Goal: Information Seeking & Learning: Find specific fact

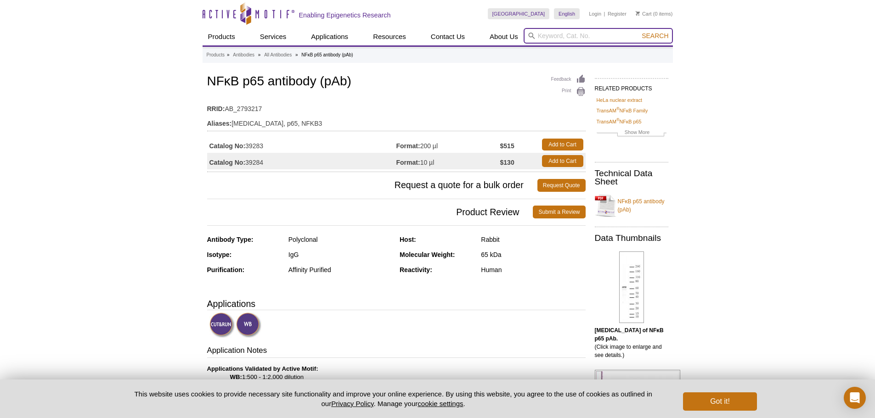
click at [537, 35] on input "search" at bounding box center [598, 36] width 149 height 16
paste input "39649"
type input "39649"
click at [639, 32] on button "Search" at bounding box center [655, 36] width 32 height 8
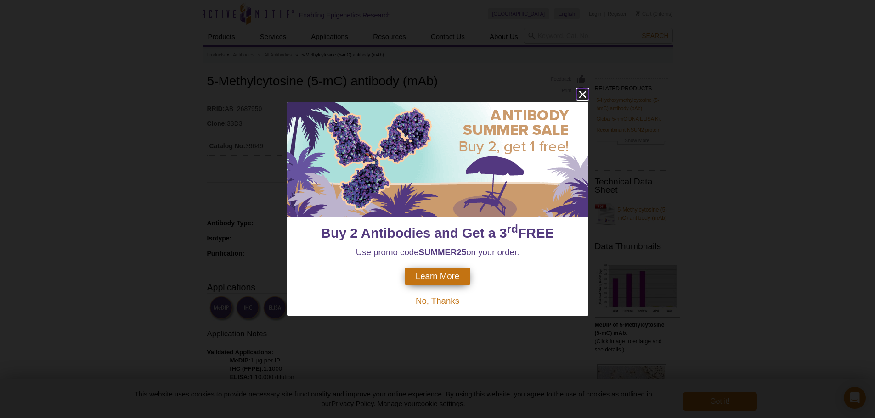
click at [583, 97] on icon "close" at bounding box center [582, 94] width 11 height 11
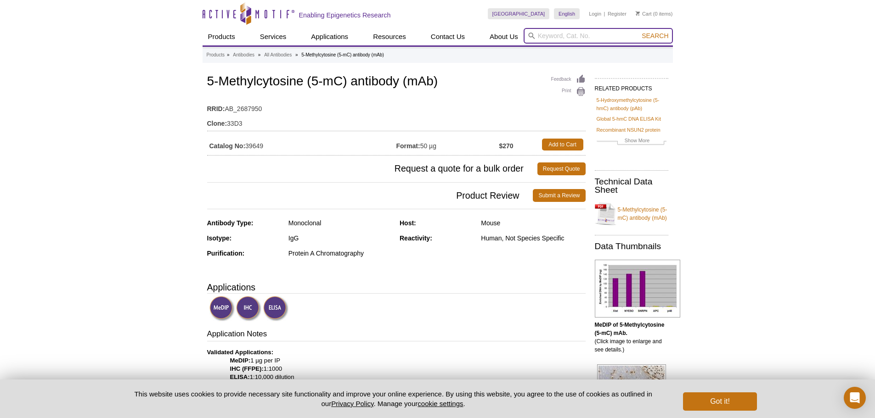
click at [624, 41] on input "search" at bounding box center [598, 36] width 149 height 16
paste input "39807"
click at [646, 40] on input "39807" at bounding box center [598, 36] width 149 height 16
type input "39807"
click at [647, 39] on span "Search" at bounding box center [655, 35] width 27 height 7
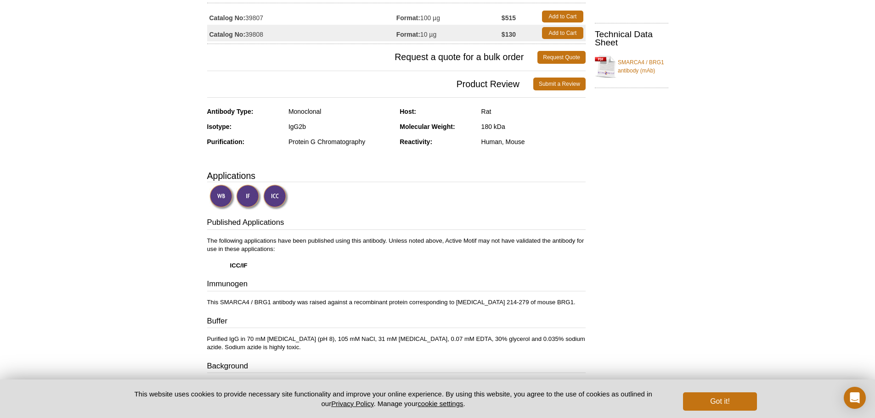
scroll to position [46, 0]
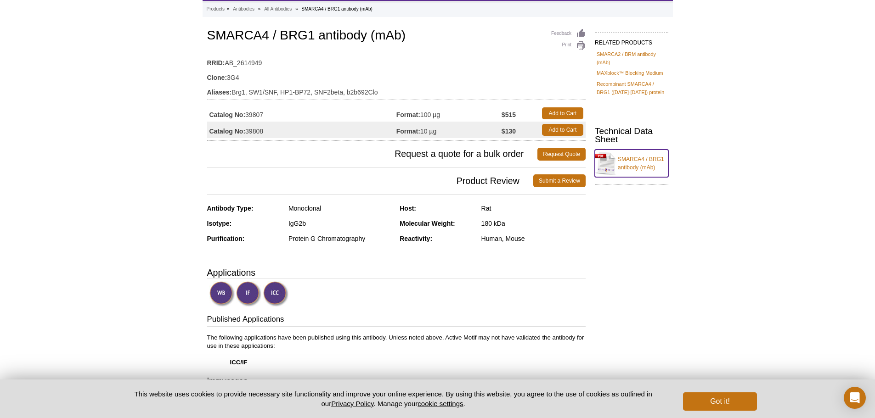
click at [624, 168] on link "SMARCA4 / BRG1 antibody (mAb)" at bounding box center [631, 164] width 73 height 28
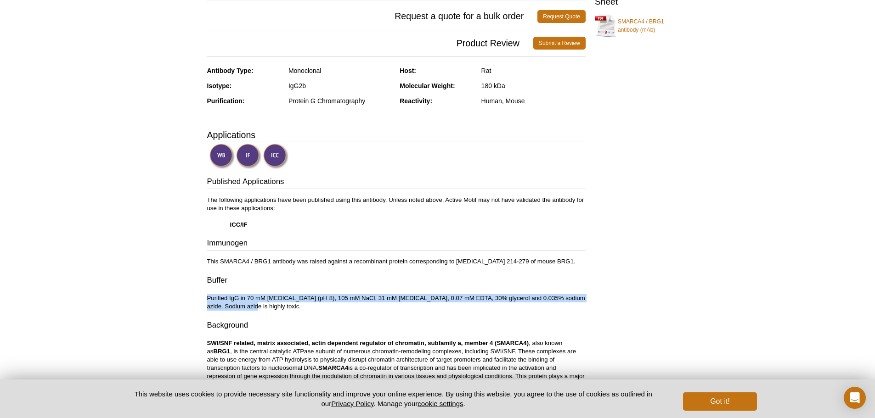
drag, startPoint x: 237, startPoint y: 307, endPoint x: 207, endPoint y: 296, distance: 31.8
click at [207, 296] on p "Purified IgG in 70 mM Tris (pH 8), 105 mM NaCl, 31 mM glycine, 0.07 mM EDTA, 30…" at bounding box center [396, 302] width 378 height 17
copy p "Purified IgG in 70 mM Tris (pH 8), 105 mM NaCl, 31 mM glycine, 0.07 mM EDTA, 30…"
click at [300, 300] on p "Purified IgG in 70 mM [MEDICAL_DATA] (pH 8), 105 mM NaCl, 31 mM [MEDICAL_DATA],…" at bounding box center [396, 302] width 378 height 17
drag, startPoint x: 248, startPoint y: 306, endPoint x: 191, endPoint y: 298, distance: 57.1
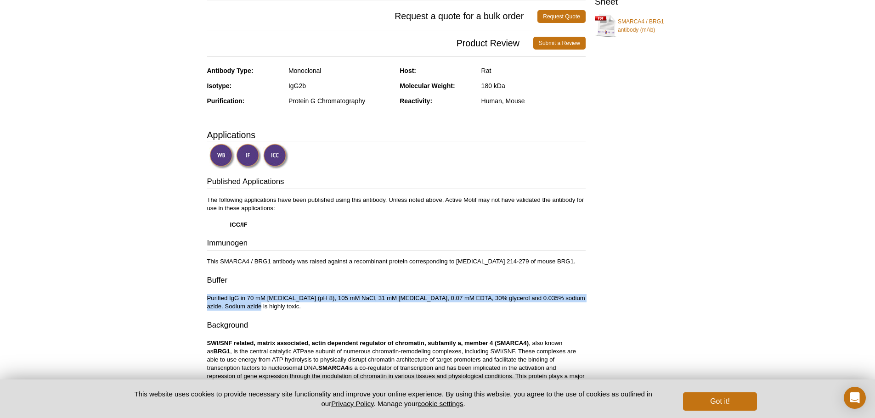
click at [191, 298] on div "Active Motif Logo Enabling Epigenetics Research 0 Search Skip to content Active…" at bounding box center [437, 249] width 875 height 867
copy p "Purified IgG in 70 mM [MEDICAL_DATA] (pH 8), 105 mM NaCl, 31 mM [MEDICAL_DATA],…"
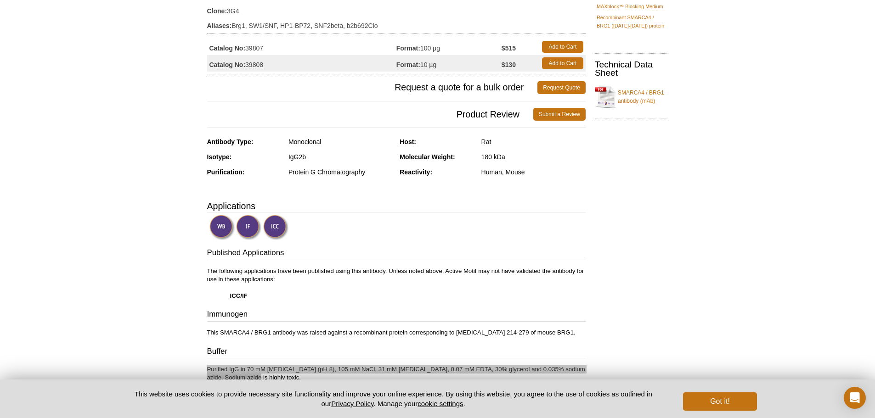
scroll to position [0, 0]
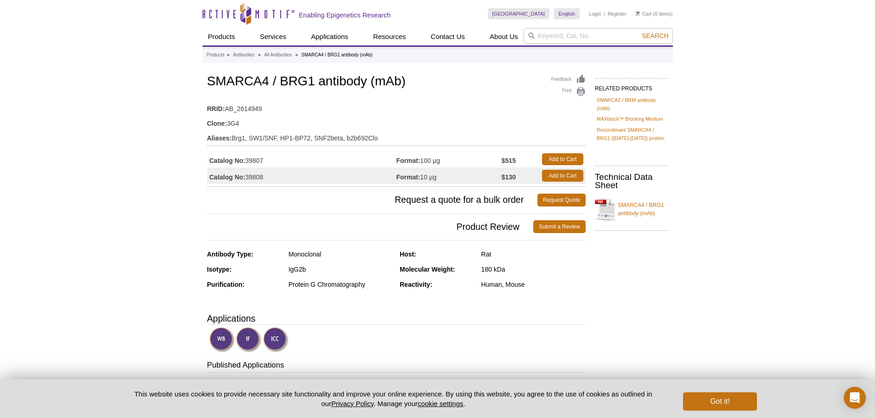
click at [576, 45] on header "Active Motif Logo Enabling Epigenetics Research 0 Search Skip to content Active…" at bounding box center [438, 23] width 470 height 47
click at [578, 42] on input "search" at bounding box center [598, 36] width 149 height 16
paste input "39727"
click at [655, 41] on input "39727" at bounding box center [598, 36] width 149 height 16
type input "39727"
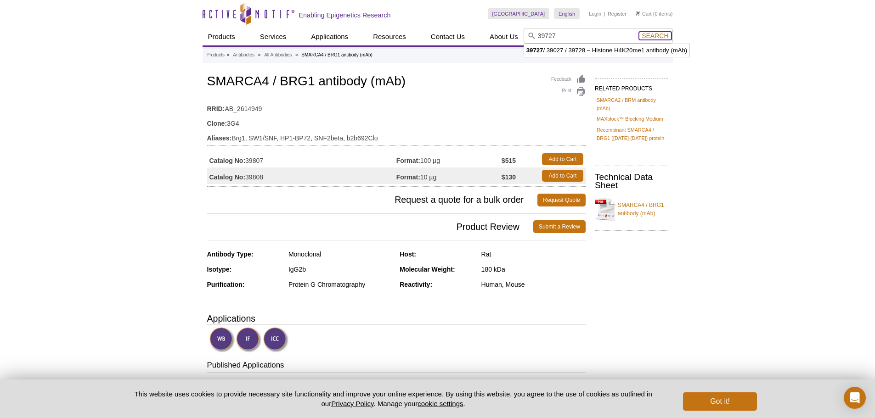
click at [656, 37] on span "Search" at bounding box center [655, 35] width 27 height 7
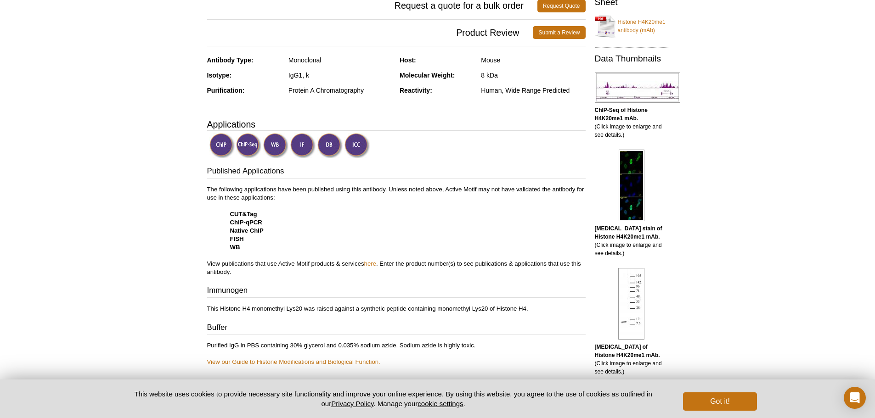
scroll to position [230, 0]
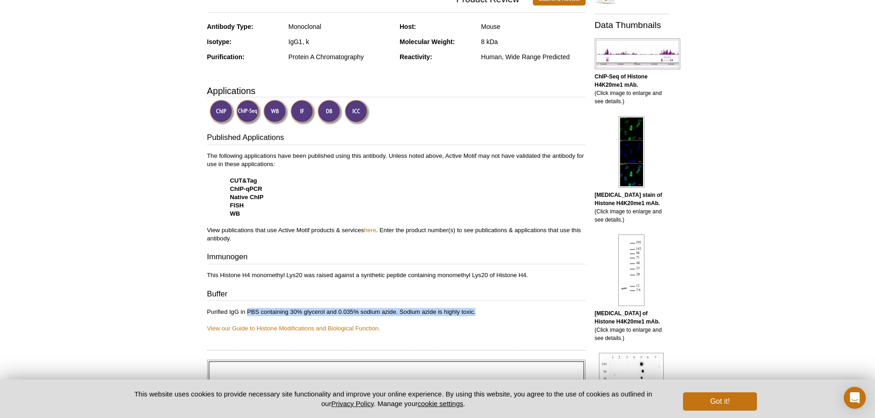
drag, startPoint x: 478, startPoint y: 311, endPoint x: 247, endPoint y: 310, distance: 231.5
click at [247, 310] on p "Purified IgG in PBS containing 30% glycerol and 0.035% sodium azide. Sodium azi…" at bounding box center [396, 320] width 378 height 25
copy p "PBS containing 30% glycerol and 0.035% sodium azide. Sodium azide is highly tox…"
click at [338, 316] on p "Purified IgG in PBS containing 30% glycerol and 0.035% sodium azide. Sodium azi…" at bounding box center [396, 320] width 378 height 25
drag, startPoint x: 511, startPoint y: 317, endPoint x: 247, endPoint y: 309, distance: 264.3
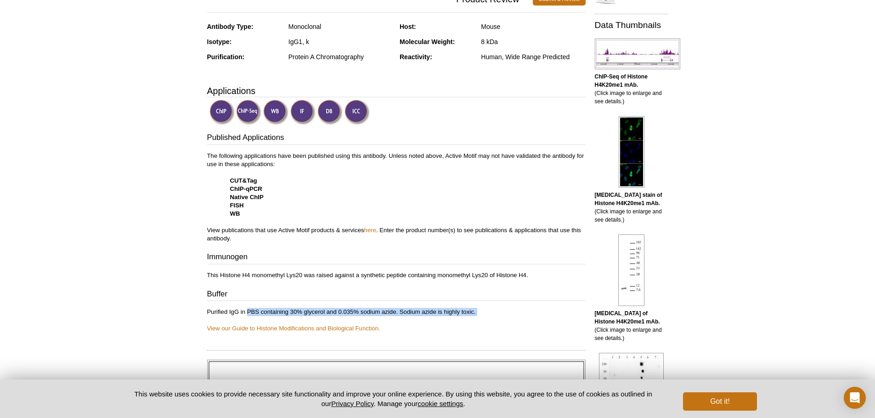
click at [247, 309] on p "Purified IgG in PBS containing 30% glycerol and 0.035% sodium azide. Sodium azi…" at bounding box center [396, 320] width 378 height 25
copy p "PBS containing 30% glycerol and 0.035% sodium azide. Sodium azide is highly tox…"
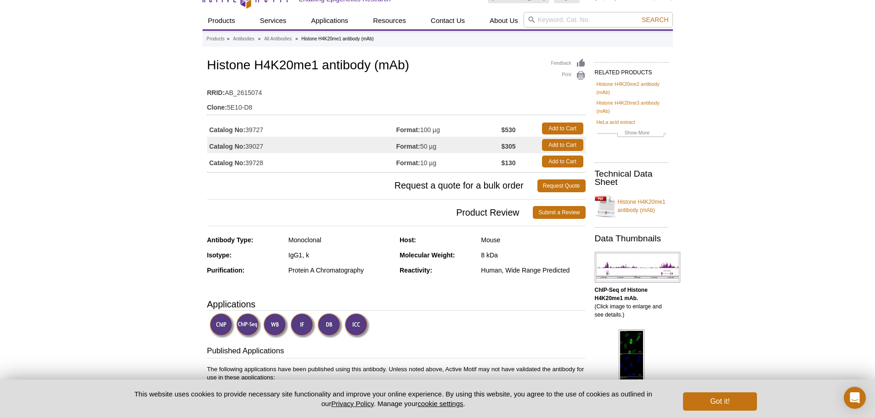
scroll to position [0, 0]
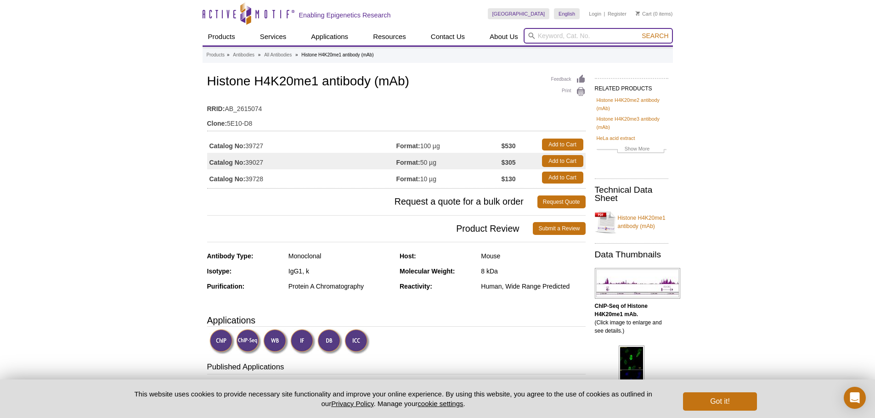
click at [551, 36] on input "search" at bounding box center [598, 36] width 149 height 16
paste input "61085"
type input "61085"
click at [639, 32] on button "Search" at bounding box center [655, 36] width 32 height 8
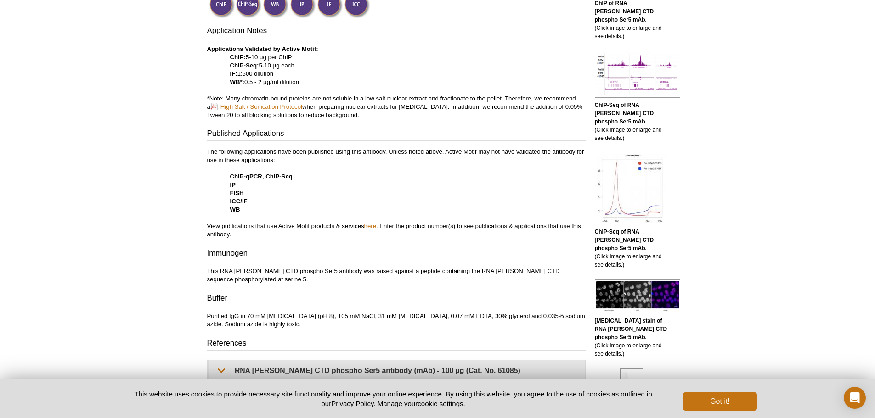
scroll to position [367, 0]
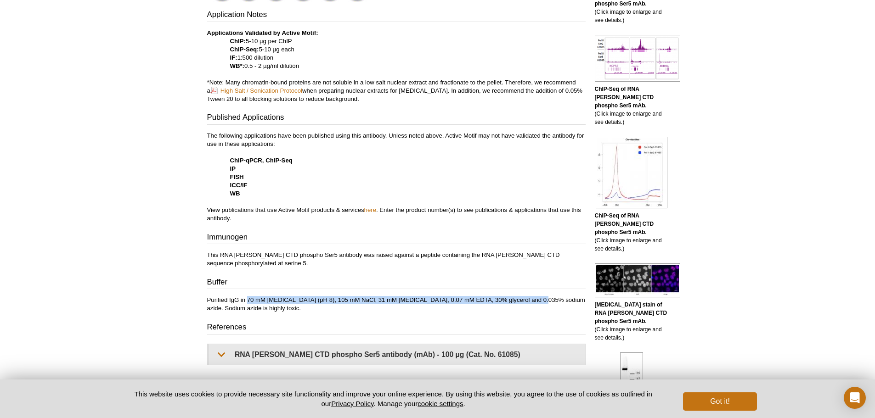
drag, startPoint x: 248, startPoint y: 299, endPoint x: 533, endPoint y: 299, distance: 284.8
click at [533, 299] on p "Purified IgG in 70 mM [MEDICAL_DATA] (pH 8), 105 mM NaCl, 31 mM [MEDICAL_DATA],…" at bounding box center [396, 304] width 378 height 17
copy p "70 mM [MEDICAL_DATA] (pH 8), 105 mM NaCl, 31 mM [MEDICAL_DATA], 0.07 mM EDTA, 3…"
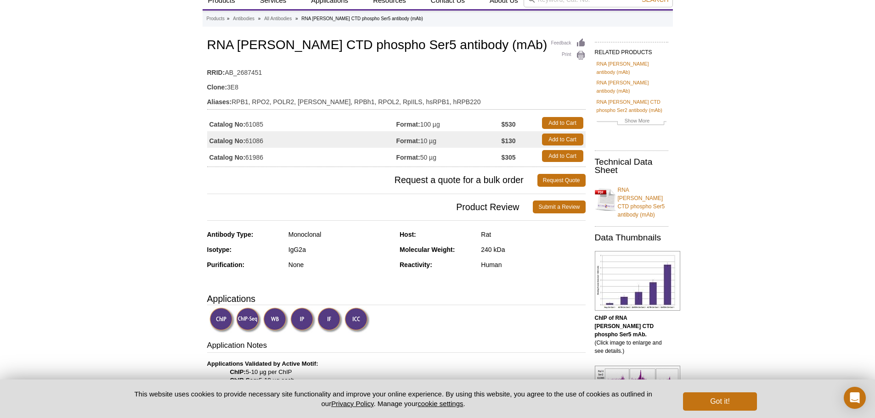
scroll to position [0, 0]
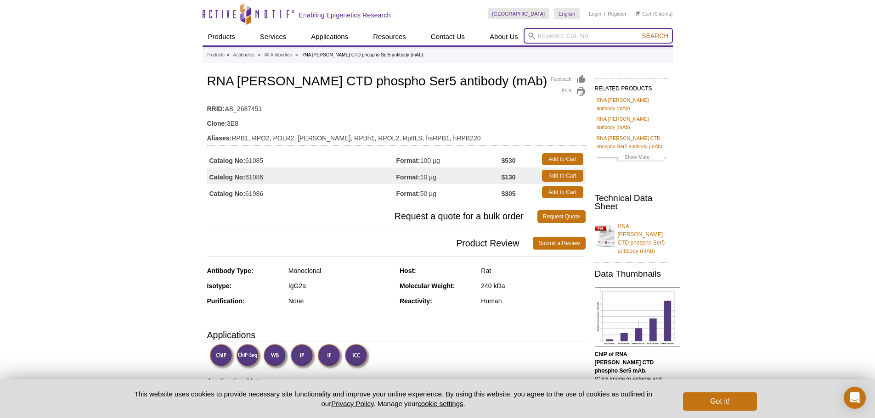
click at [634, 37] on input "search" at bounding box center [598, 36] width 149 height 16
paste input "61211"
type input "61211"
click at [663, 35] on span "Search" at bounding box center [655, 35] width 27 height 7
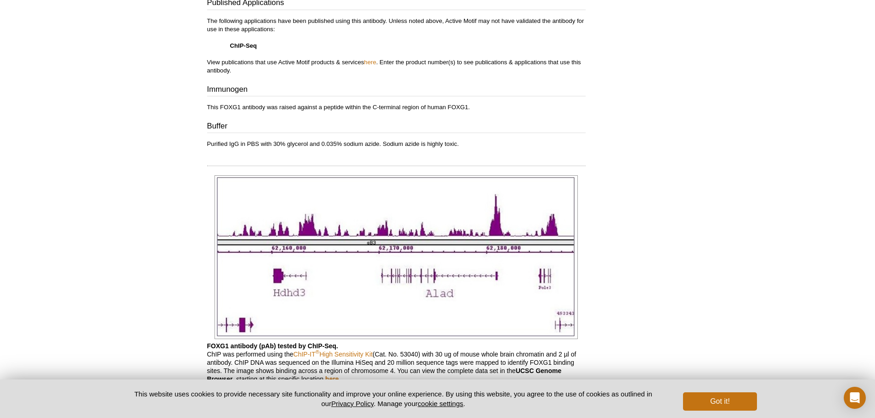
scroll to position [413, 0]
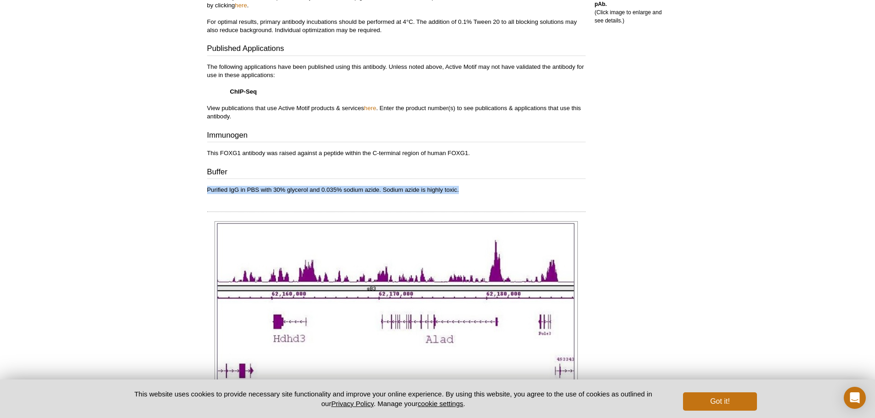
drag, startPoint x: 205, startPoint y: 189, endPoint x: 477, endPoint y: 191, distance: 271.5
copy p "Purified IgG in PBS with 30% glycerol and 0.035% sodium azide. Sodium azide is …"
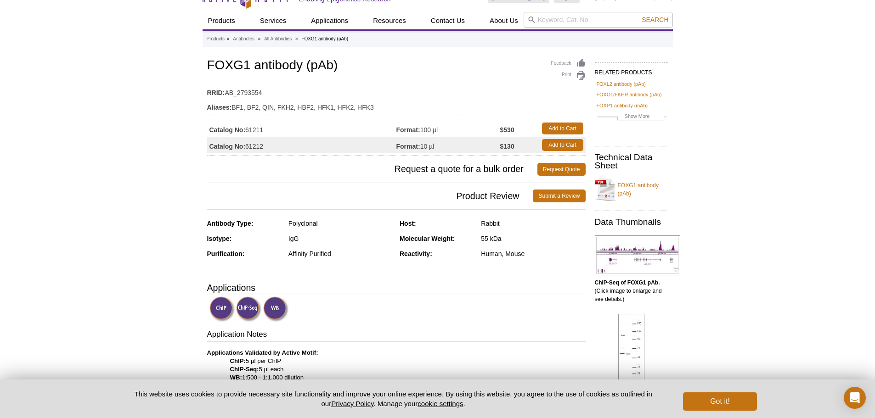
scroll to position [0, 0]
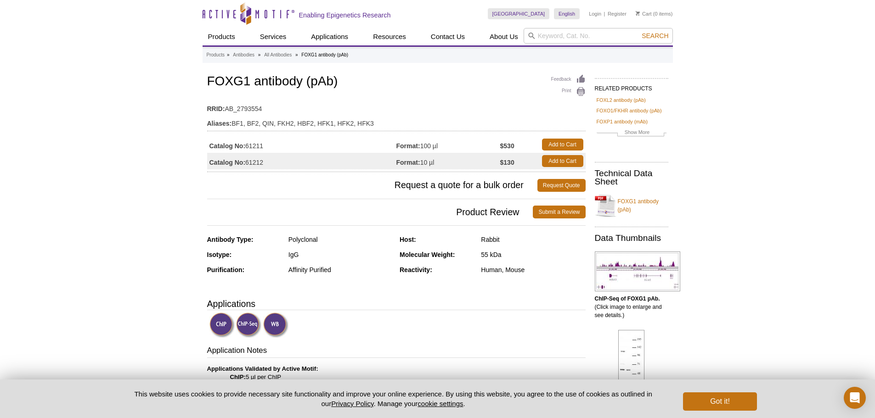
drag, startPoint x: 534, startPoint y: 35, endPoint x: 545, endPoint y: 34, distance: 10.6
click at [534, 35] on icon at bounding box center [531, 36] width 7 height 7
click at [547, 34] on input "search" at bounding box center [598, 36] width 149 height 16
paste input "61001"
type input "61001"
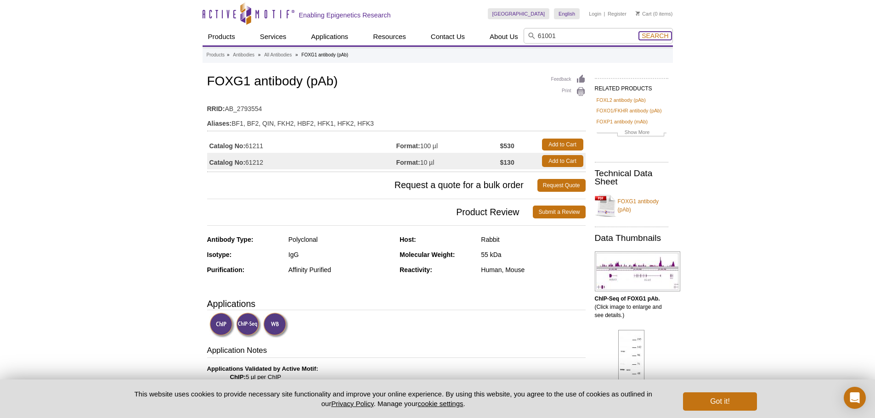
click at [650, 32] on span "Search" at bounding box center [655, 35] width 27 height 7
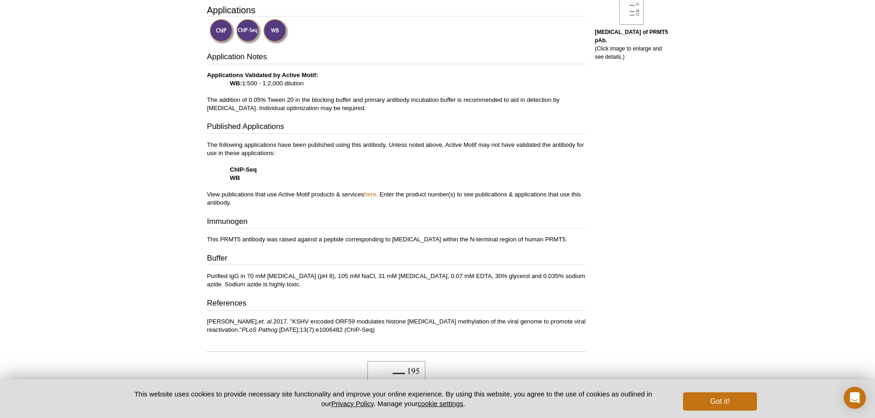
scroll to position [413, 0]
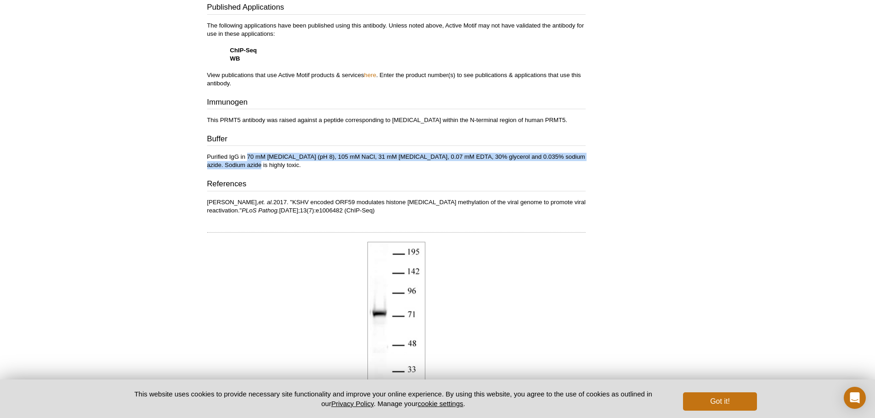
drag, startPoint x: 248, startPoint y: 162, endPoint x: 247, endPoint y: 156, distance: 6.1
click at [247, 156] on p "Purified IgG in 70 mM [MEDICAL_DATA] (pH 8), 105 mM NaCl, 31 mM [MEDICAL_DATA],…" at bounding box center [396, 161] width 378 height 17
copy p "70 mM [MEDICAL_DATA] (pH 8), 105 mM NaCl, 31 mM [MEDICAL_DATA], 0.07 mM EDTA, 3…"
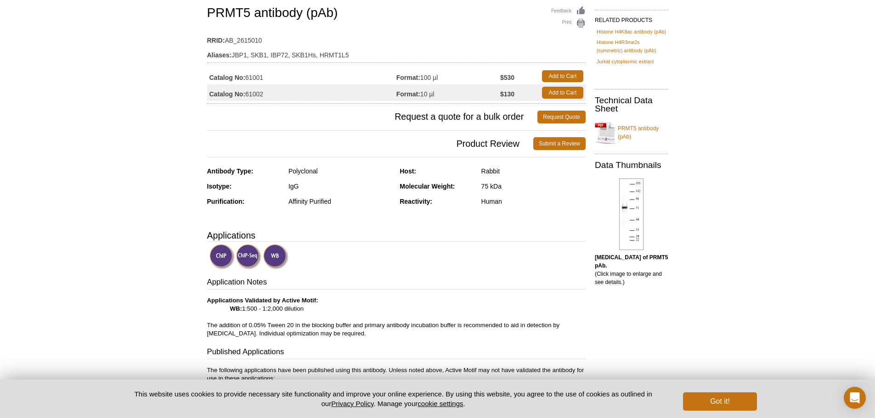
scroll to position [0, 0]
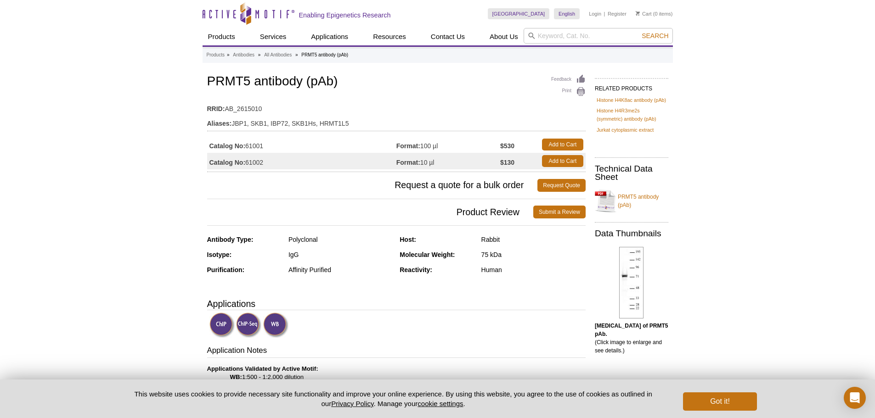
click at [548, 40] on input "search" at bounding box center [598, 36] width 149 height 16
paste input "61211"
type input "61211"
click at [639, 32] on button "Search" at bounding box center [655, 36] width 32 height 8
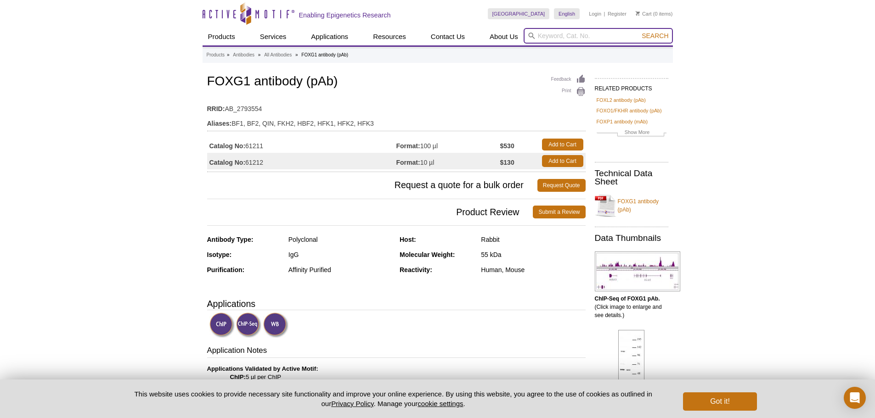
click at [589, 34] on input "search" at bounding box center [598, 36] width 149 height 16
paste input "39133"
type input "39133"
click at [644, 37] on span "Search" at bounding box center [655, 35] width 27 height 7
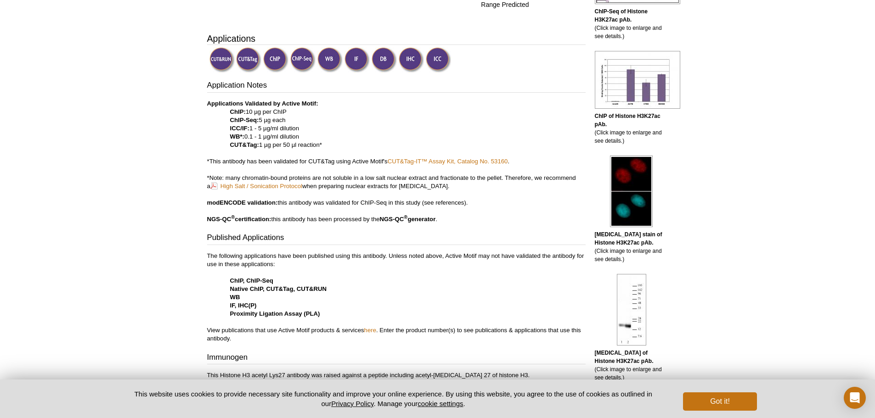
scroll to position [413, 0]
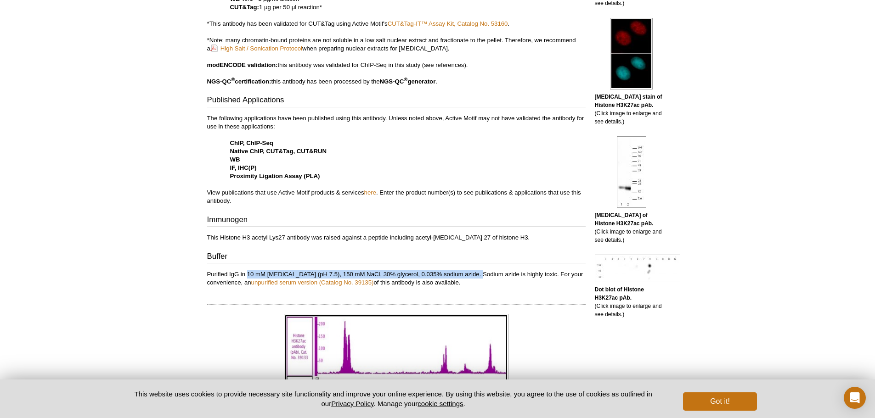
drag, startPoint x: 248, startPoint y: 273, endPoint x: 479, endPoint y: 272, distance: 231.0
click at [479, 272] on p "Purified IgG in 10 mM sodium phosphate (pH 7.5), 150 mM NaCl, 30% glycerol, 0.0…" at bounding box center [396, 279] width 378 height 17
copy p "10 mM sodium phosphate (pH 7.5), 150 mM NaCl, 30% glycerol, 0.035% sodium azide"
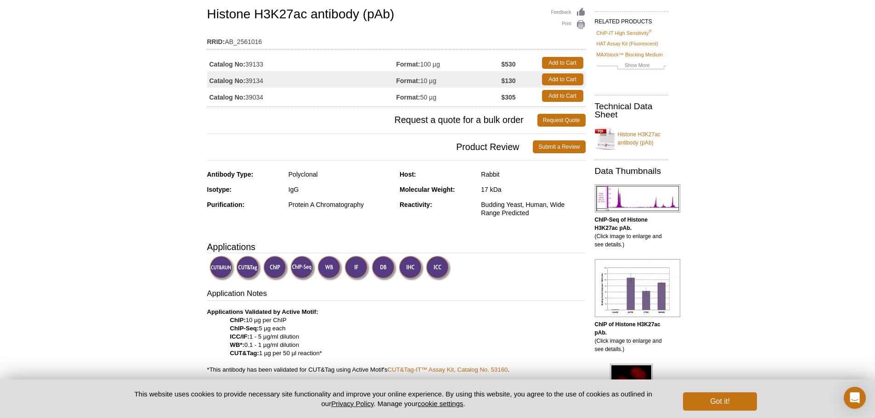
scroll to position [0, 0]
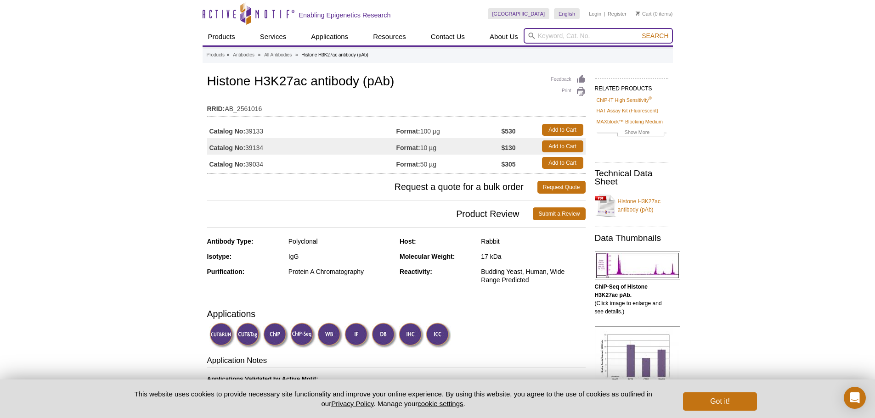
click at [631, 40] on input "search" at bounding box center [598, 36] width 149 height 16
paste input "39623"
type input "39623"
click at [658, 33] on span "Search" at bounding box center [655, 35] width 27 height 7
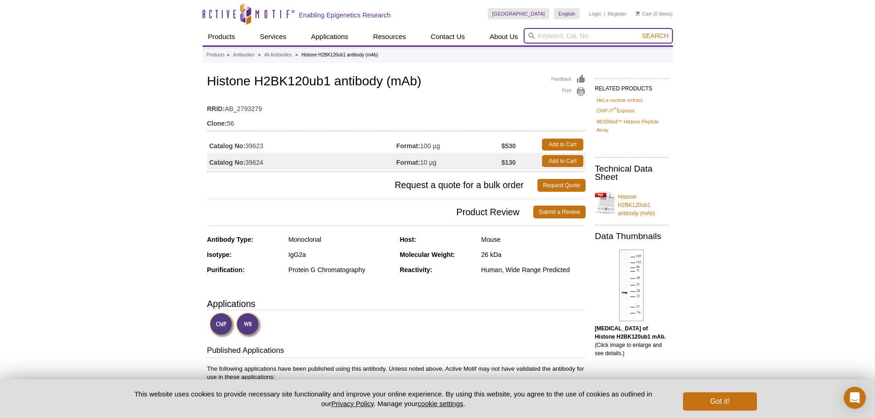
click at [586, 37] on input "search" at bounding box center [598, 36] width 149 height 16
paste input "39795"
type input "39795"
click at [648, 40] on form "39795 Search" at bounding box center [598, 36] width 149 height 16
click at [656, 34] on span "Search" at bounding box center [655, 35] width 27 height 7
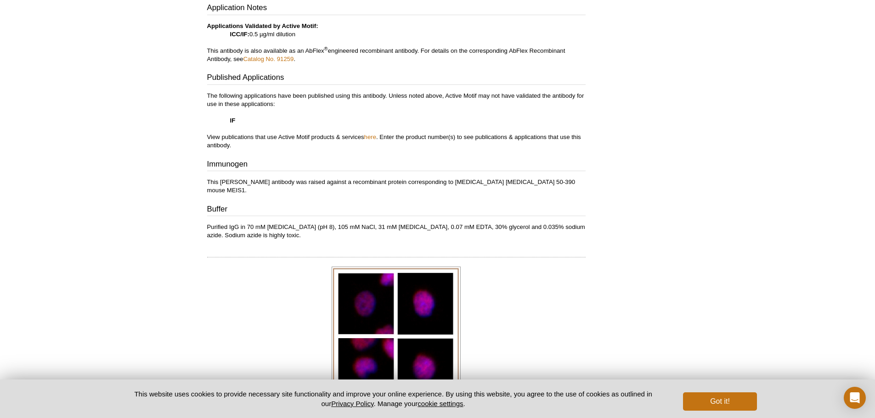
scroll to position [367, 0]
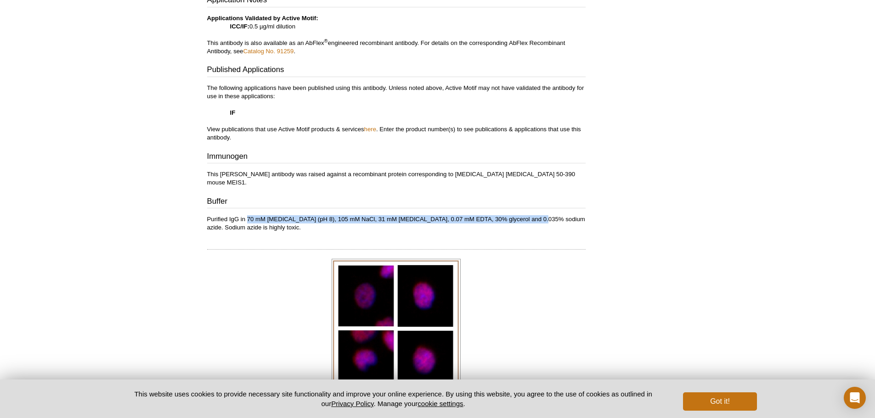
drag, startPoint x: 248, startPoint y: 209, endPoint x: 531, endPoint y: 210, distance: 282.9
click at [531, 215] on p "Purified IgG in 70 mM [MEDICAL_DATA] (pH 8), 105 mM NaCl, 31 mM [MEDICAL_DATA],…" at bounding box center [396, 223] width 378 height 17
copy p "70 mM [MEDICAL_DATA] (pH 8), 105 mM NaCl, 31 mM [MEDICAL_DATA], 0.07 mM EDTA, 3…"
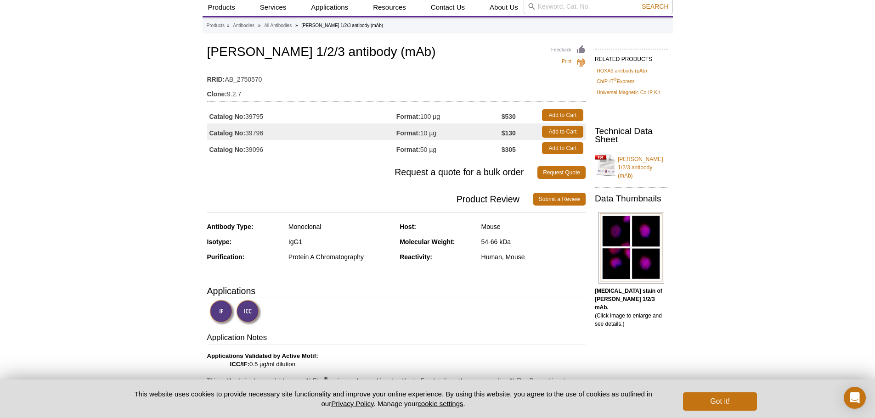
scroll to position [0, 0]
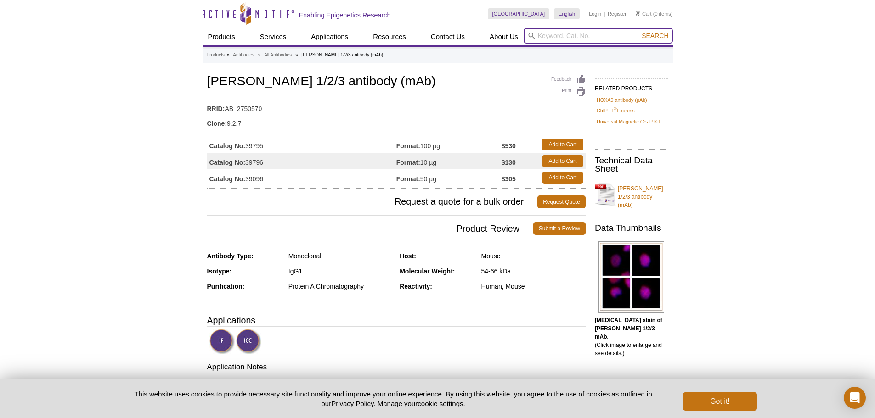
drag, startPoint x: 603, startPoint y: 37, endPoint x: 638, endPoint y: 38, distance: 35.4
click at [603, 37] on input "search" at bounding box center [598, 36] width 149 height 16
paste input "39991"
type input "39991"
click at [656, 38] on span "Search" at bounding box center [655, 35] width 27 height 7
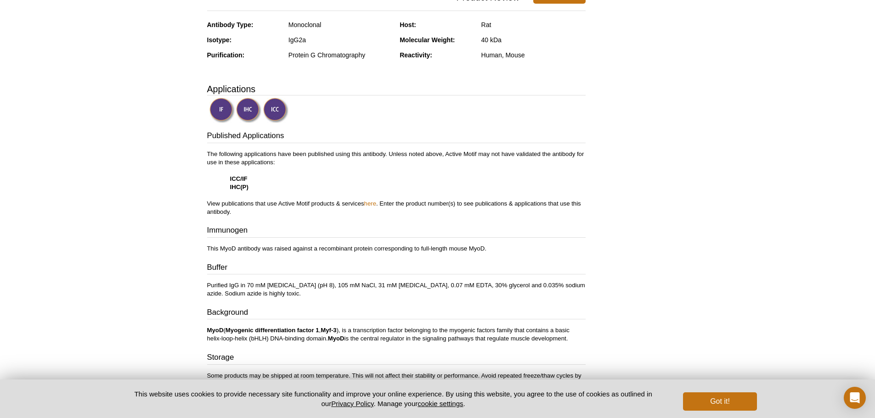
scroll to position [276, 0]
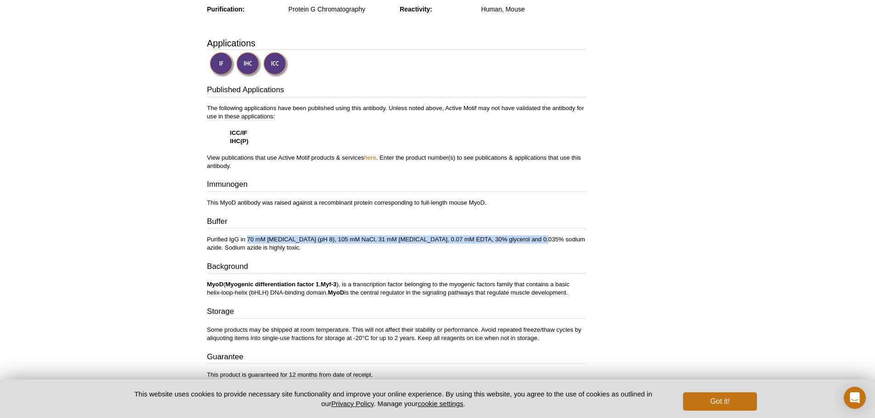
drag, startPoint x: 248, startPoint y: 236, endPoint x: 531, endPoint y: 237, distance: 282.5
click at [531, 237] on p "Purified IgG in 70 mM [MEDICAL_DATA] (pH 8), 105 mM NaCl, 31 mM [MEDICAL_DATA],…" at bounding box center [396, 244] width 378 height 17
copy p "70 mM [MEDICAL_DATA] (pH 8), 105 mM NaCl, 31 mM [MEDICAL_DATA], 0.07 mM EDTA, 3…"
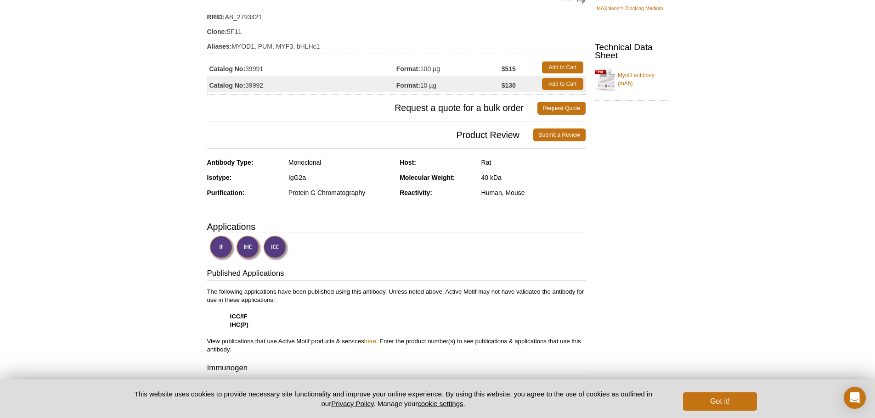
scroll to position [0, 0]
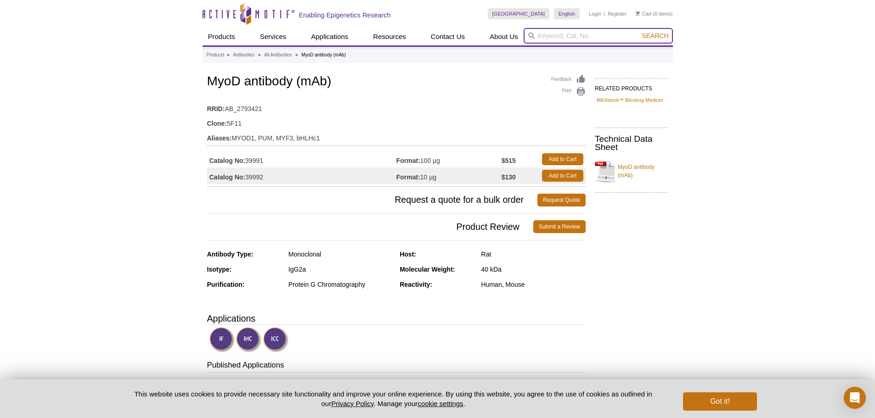
click at [584, 38] on input "search" at bounding box center [598, 36] width 149 height 16
paste input "91405ACTMOTIF"
type input "91405"
click at [639, 32] on button "Search" at bounding box center [655, 36] width 32 height 8
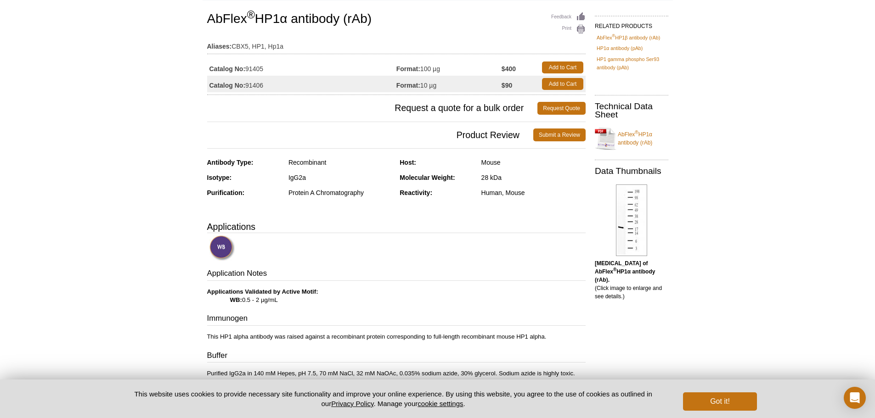
scroll to position [138, 0]
